Goal: Navigation & Orientation: Find specific page/section

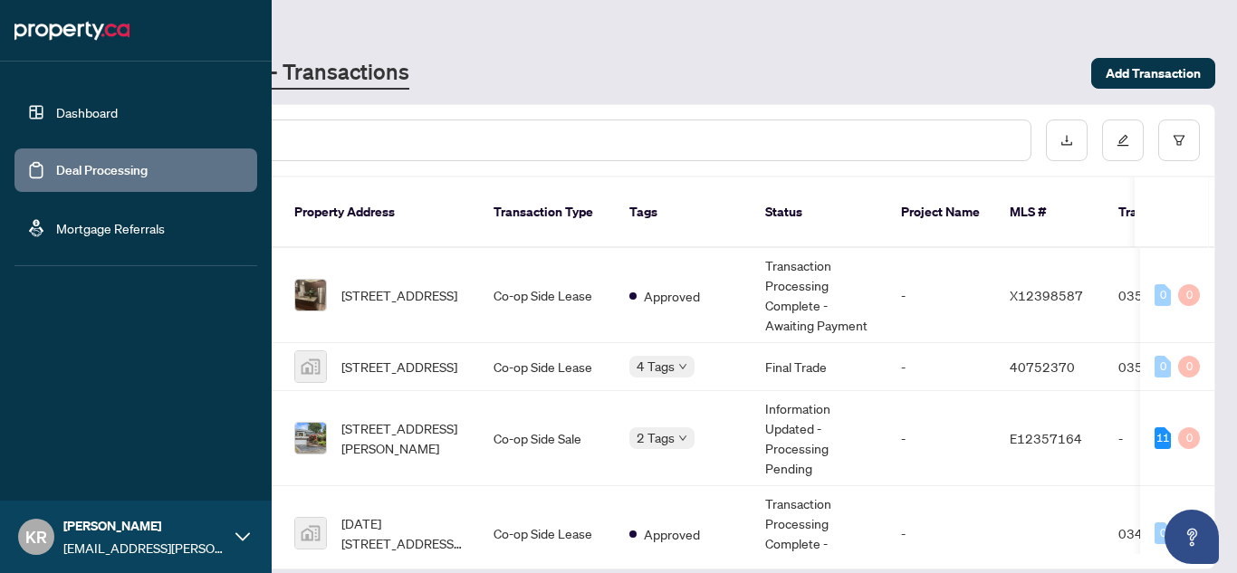
click at [56, 114] on link "Dashboard" at bounding box center [87, 112] width 62 height 16
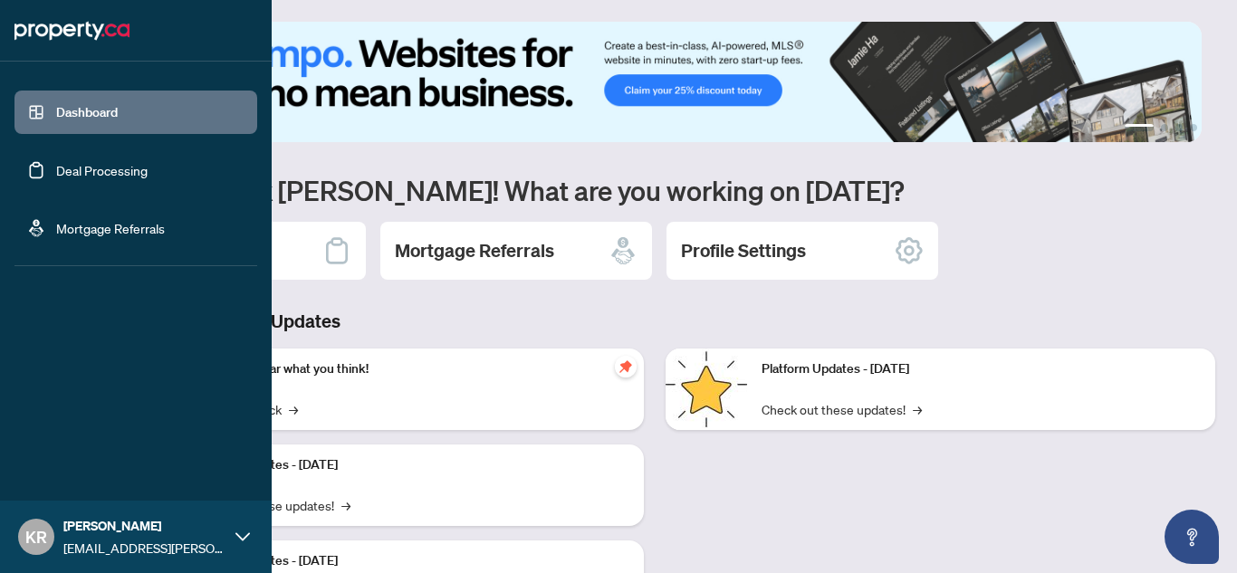
click at [66, 178] on link "Deal Processing" at bounding box center [101, 170] width 91 height 16
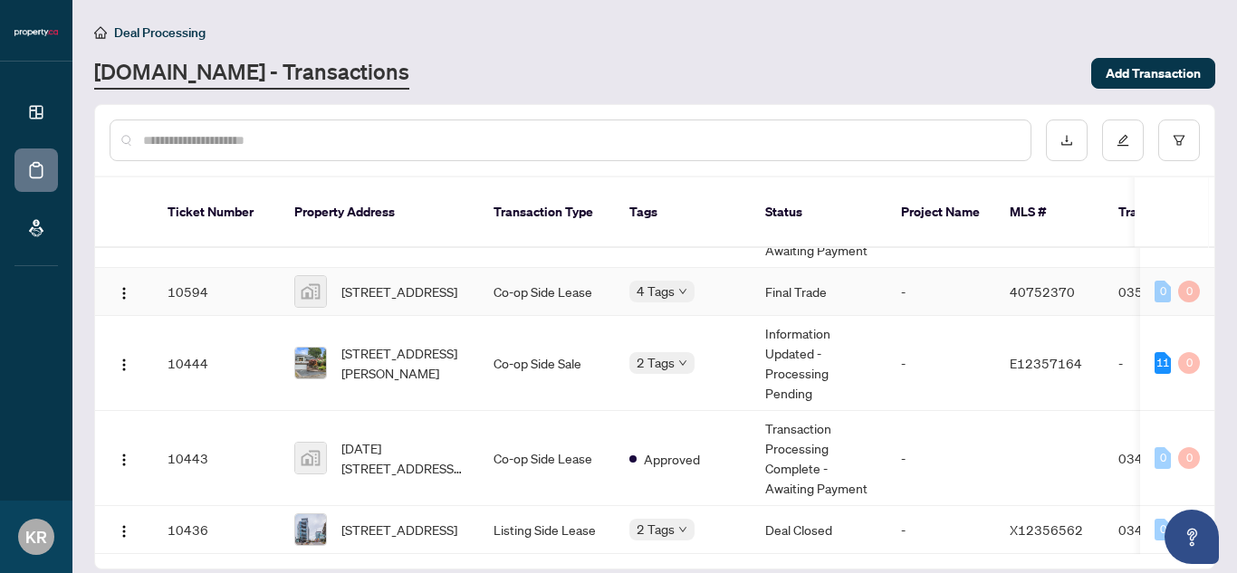
scroll to position [95, 0]
click at [765, 26] on div "Deal Processing" at bounding box center [654, 32] width 1121 height 21
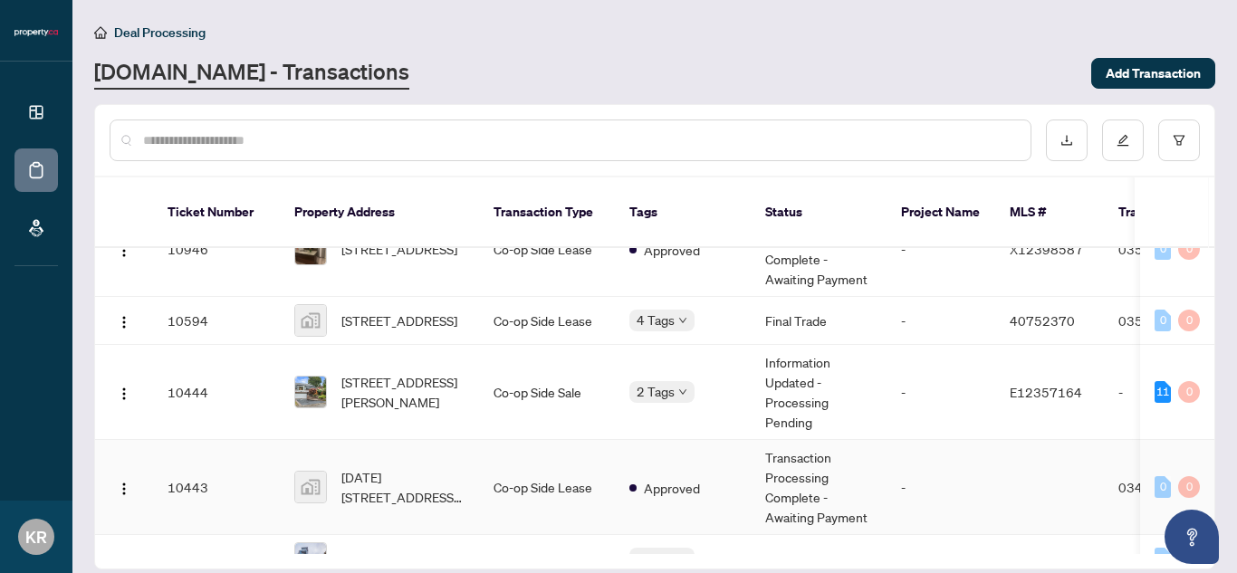
scroll to position [0, 0]
